Goal: Task Accomplishment & Management: Use online tool/utility

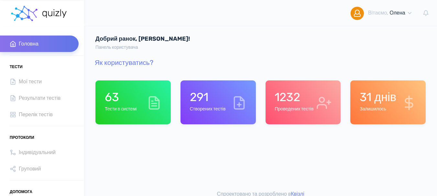
click at [132, 107] on h6 "Тести в системі" at bounding box center [121, 109] width 32 height 5
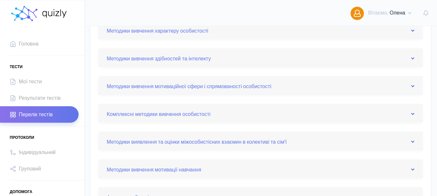
scroll to position [194, 0]
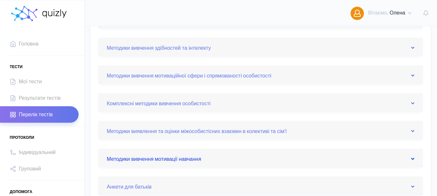
click at [413, 159] on icon at bounding box center [412, 159] width 3 height 5
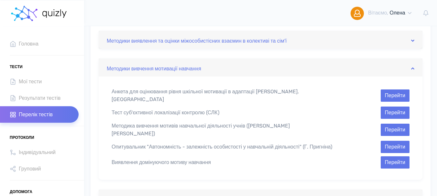
scroll to position [291, 0]
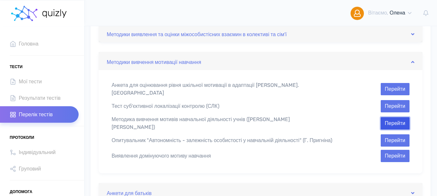
click at [395, 119] on button "Перейти" at bounding box center [395, 123] width 29 height 12
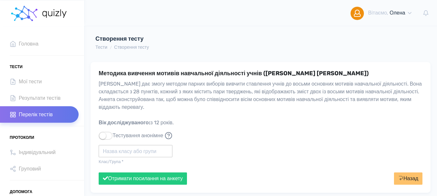
click at [121, 154] on input "text" at bounding box center [136, 151] width 74 height 12
click at [111, 164] on div "7.2" at bounding box center [136, 163] width 74 height 10
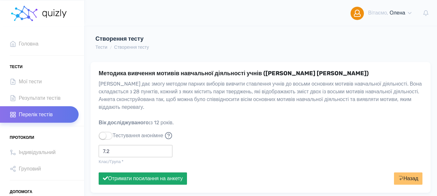
type input "7.2"
click at [127, 181] on button "Отримати посилання на анкету" at bounding box center [143, 179] width 88 height 12
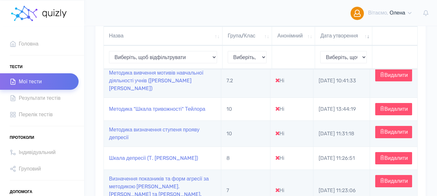
scroll to position [97, 0]
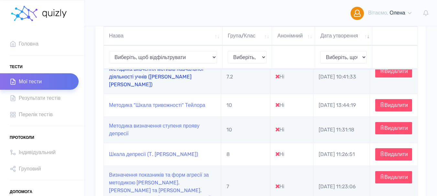
click at [130, 76] on link "Методика вивчення мотивів навчальної діяльності учнів ([PERSON_NAME] [PERSON_NA…" at bounding box center [156, 77] width 94 height 22
type input "https://quizly.com.ua/quiz/79zX6lL2ZoURI"
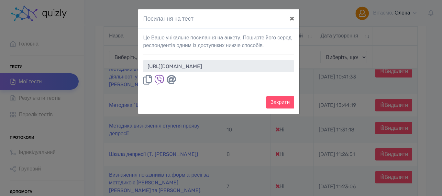
click at [147, 78] on icon at bounding box center [147, 80] width 8 height 10
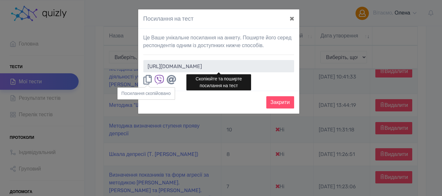
click at [116, 118] on div "Посилання на тест × Це Ваше унікальне посилання на анкету. Поширте його серед р…" at bounding box center [221, 98] width 442 height 196
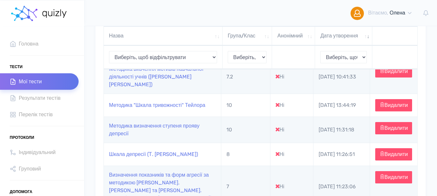
click at [115, 117] on td "Методика "Шкала тривожності" Тейлора" at bounding box center [162, 105] width 117 height 23
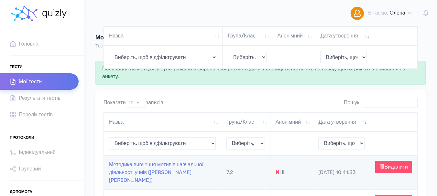
scroll to position [0, 0]
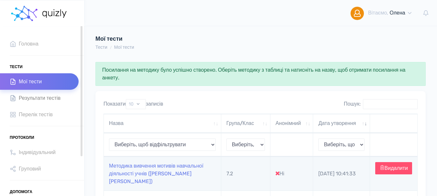
click at [46, 101] on span "Результати тестів" at bounding box center [40, 98] width 42 height 9
click at [41, 99] on span "Результати тестів" at bounding box center [40, 98] width 42 height 9
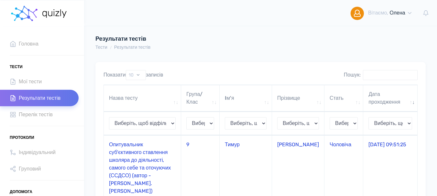
click at [136, 160] on td "Опитувальник суб'єктивного ставлення школяра до діяльності, самого себе та оточ…" at bounding box center [142, 168] width 77 height 65
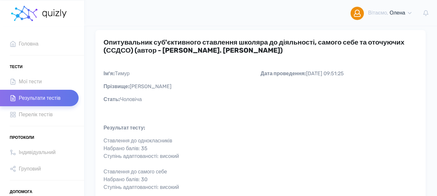
scroll to position [32, 0]
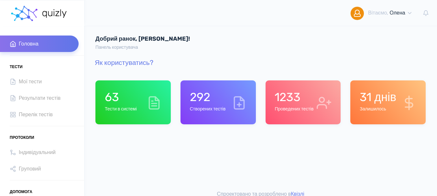
click at [289, 106] on div "1233 Проведених тестів" at bounding box center [294, 102] width 39 height 25
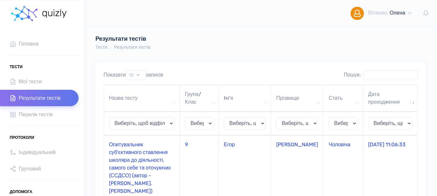
click at [120, 163] on td "Опитувальник суб'єктивного ставлення школяра до діяльності, самого себе та оточ…" at bounding box center [142, 168] width 76 height 65
